Goal: Task Accomplishment & Management: Manage account settings

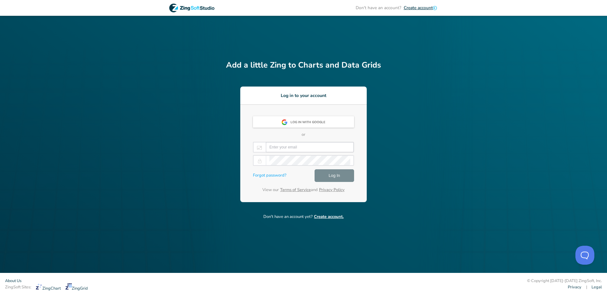
click at [289, 147] on input "email" at bounding box center [309, 146] width 81 height 9
paste input "[EMAIL_ADDRESS][DOMAIN_NAME]"
click at [279, 148] on input "[EMAIL_ADDRESS][DOMAIN_NAME]" at bounding box center [309, 146] width 81 height 9
type input "[EMAIL_ADDRESS][DOMAIN_NAME]"
click at [341, 176] on button "Log In" at bounding box center [333, 175] width 39 height 13
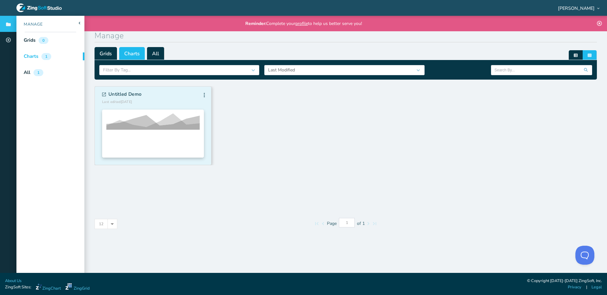
click at [142, 99] on div "Untitled Demo Last edited [DATE] Edit Info Fork [GEOGRAPHIC_DATA] Edit Info For…" at bounding box center [153, 98] width 102 height 13
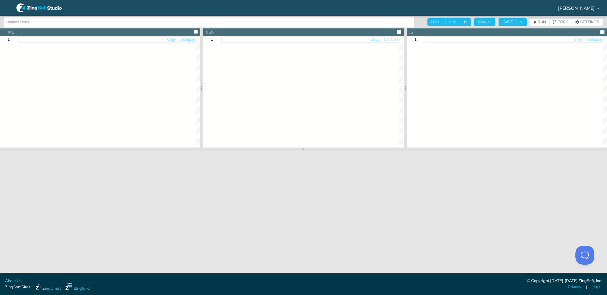
type textarea "<!DOCTYPE html> <html> <head> <meta charset="utf-8"> <title>ZingSoft Demo</titl…"
type textarea "html, body { height:100%; width:100%; margin:0; padding:0; } #myChart { height:…"
type textarea "let chartConfig = { type: 'area', globals: { alpha: 0, borderRadius: '3px', fon…"
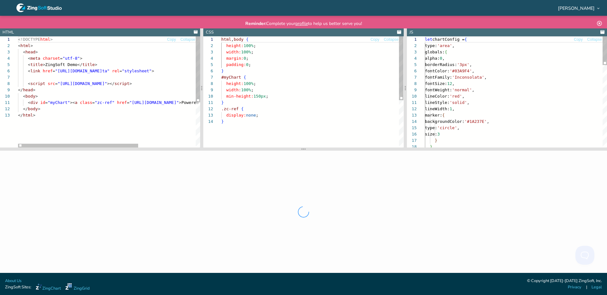
scroll to position [63, 0]
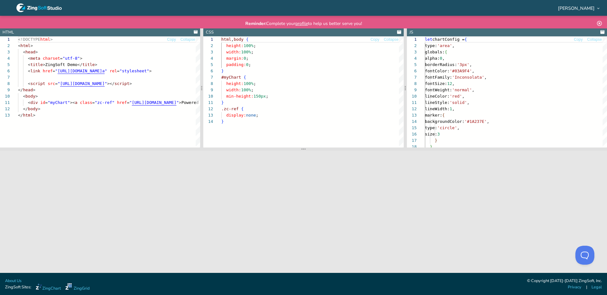
click at [48, 8] on icon at bounding box center [38, 7] width 45 height 9
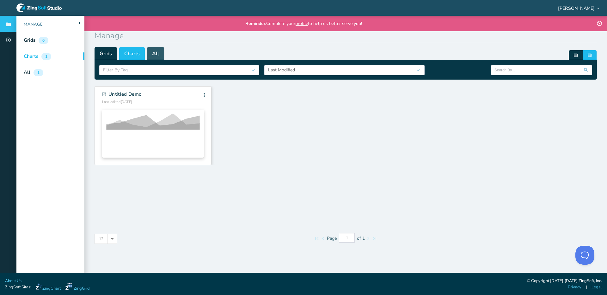
click at [159, 51] on span "All" at bounding box center [155, 53] width 17 height 13
click at [108, 48] on span "Grids" at bounding box center [105, 53] width 22 height 13
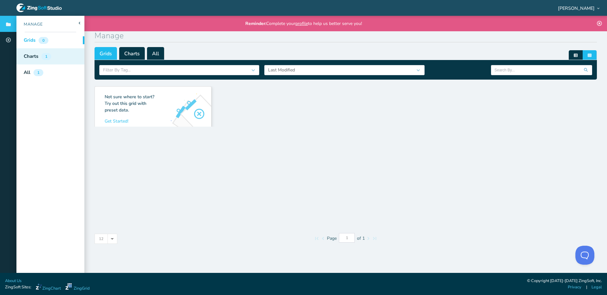
click at [56, 54] on div "Charts 1" at bounding box center [50, 56] width 68 height 16
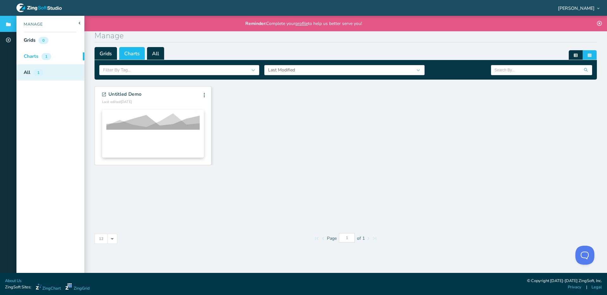
click at [47, 76] on div "All 1" at bounding box center [50, 72] width 68 height 16
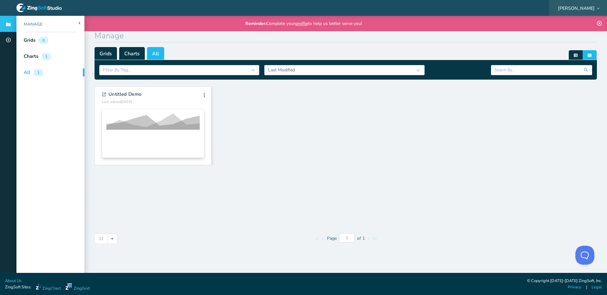
click at [586, 4] on div "[PERSON_NAME]" at bounding box center [578, 8] width 58 height 20
click at [574, 14] on div "[PERSON_NAME]" at bounding box center [578, 8] width 58 height 20
click at [574, 12] on div "[PERSON_NAME]" at bounding box center [578, 8] width 58 height 20
click at [572, 6] on span "[PERSON_NAME]" at bounding box center [576, 8] width 37 height 4
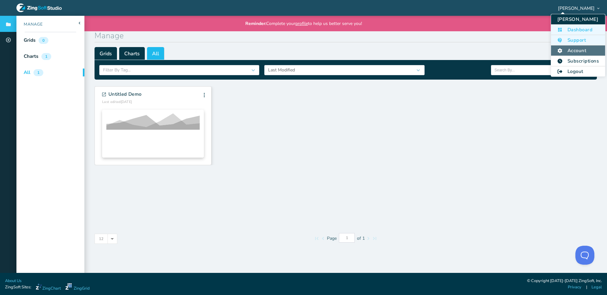
click at [579, 52] on li "Account" at bounding box center [578, 50] width 54 height 10
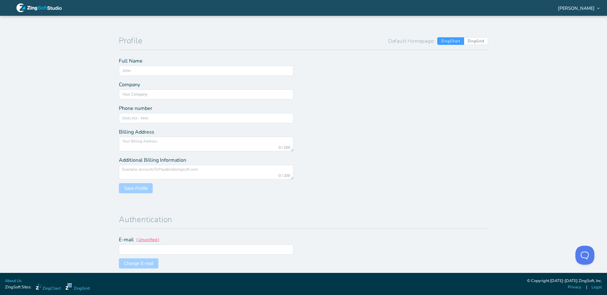
type input "[PERSON_NAME]"
type input "[GEOGRAPHIC_DATA]"
type input "[EMAIL_ADDRESS][DOMAIN_NAME]"
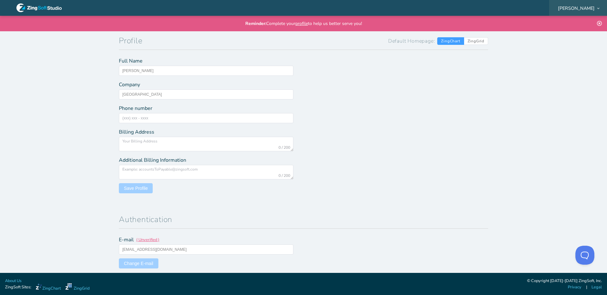
click at [581, 9] on span "[PERSON_NAME]" at bounding box center [576, 8] width 37 height 4
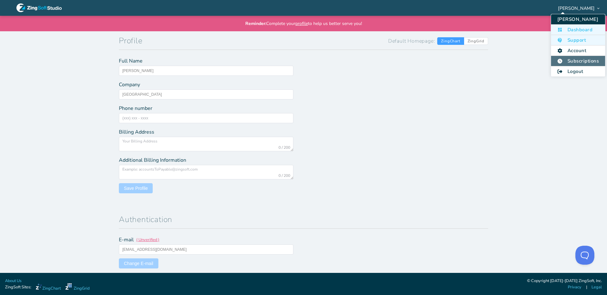
click at [571, 64] on li "Subscriptions" at bounding box center [578, 61] width 54 height 10
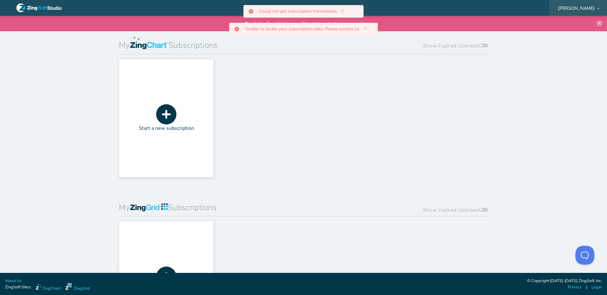
click at [584, 11] on div "[PERSON_NAME]" at bounding box center [578, 8] width 58 height 20
click at [572, 7] on span "[PERSON_NAME]" at bounding box center [576, 8] width 37 height 4
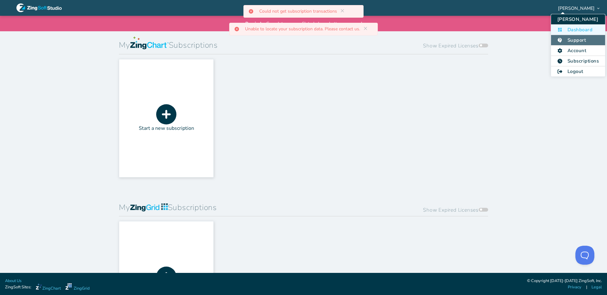
click at [578, 39] on li "Support" at bounding box center [578, 40] width 54 height 10
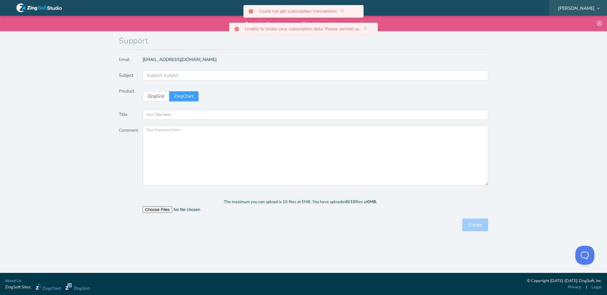
click at [579, 9] on span "[PERSON_NAME]" at bounding box center [576, 8] width 37 height 4
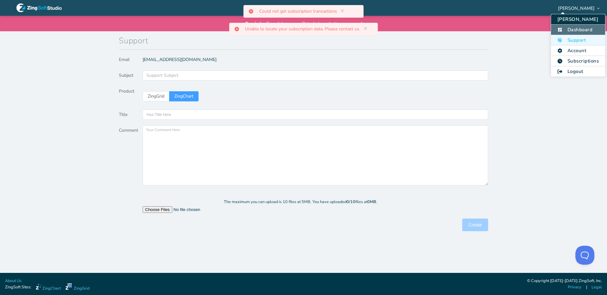
click at [575, 25] on li "Dashboard" at bounding box center [578, 30] width 54 height 10
